Goal: Complete application form

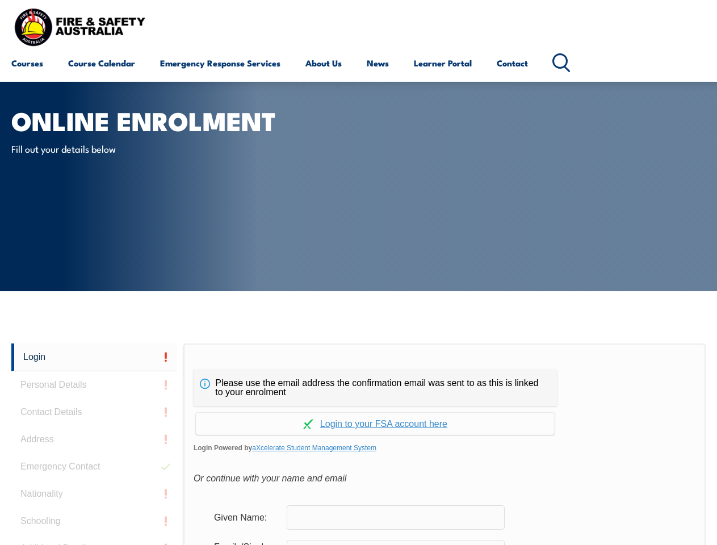
scroll to position [269, 0]
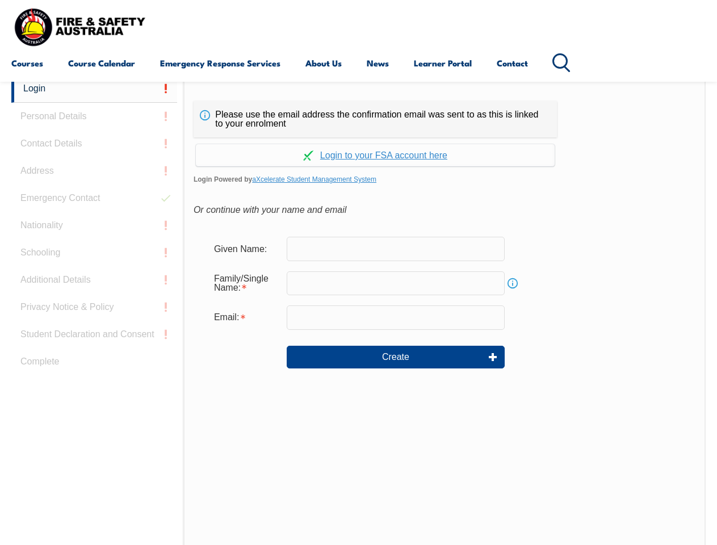
click at [358, 138] on div "Continue with Google Continue with Apple Continue with Facebook Continue with a…" at bounding box center [376, 151] width 364 height 29
click at [358, 310] on input "email" at bounding box center [396, 318] width 218 height 24
click at [94, 89] on link "Login" at bounding box center [94, 89] width 166 height 28
click at [94, 116] on div "Login Personal Details Contact Details Address Emergency Contact Nationality Sc…" at bounding box center [97, 358] width 172 height 567
click at [94, 144] on div "Login Personal Details Contact Details Address Emergency Contact Nationality Sc…" at bounding box center [97, 358] width 172 height 567
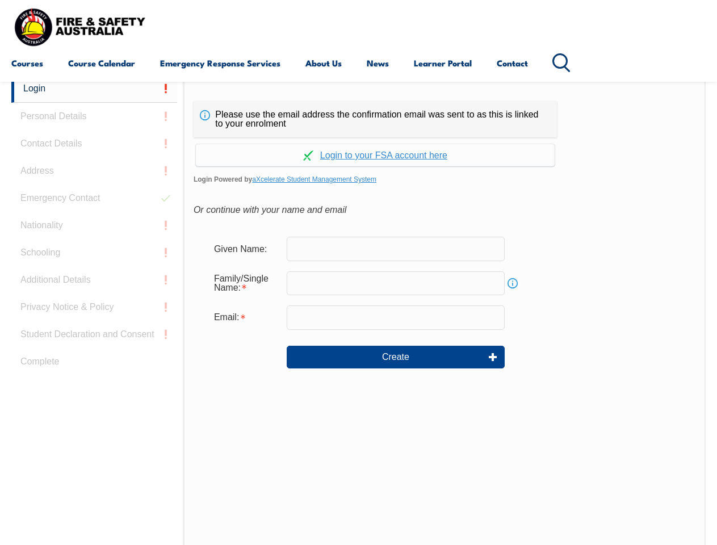
click at [94, 171] on div "Login Personal Details Contact Details Address Emergency Contact Nationality Sc…" at bounding box center [97, 358] width 172 height 567
click at [94, 198] on div "Login Personal Details Contact Details Address Emergency Contact Nationality Sc…" at bounding box center [97, 358] width 172 height 567
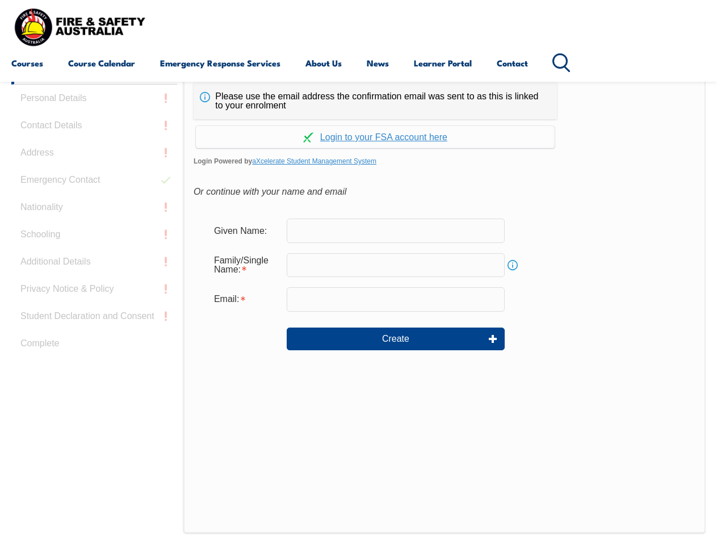
click at [94, 226] on div "Login Personal Details Contact Details Address Emergency Contact Nationality Sc…" at bounding box center [97, 340] width 172 height 567
click at [94, 253] on div "Login Personal Details Contact Details Address Emergency Contact Nationality Sc…" at bounding box center [97, 340] width 172 height 567
click at [94, 280] on div "Login Personal Details Contact Details Address Emergency Contact Nationality Sc…" at bounding box center [97, 340] width 172 height 567
